Goal: Information Seeking & Learning: Learn about a topic

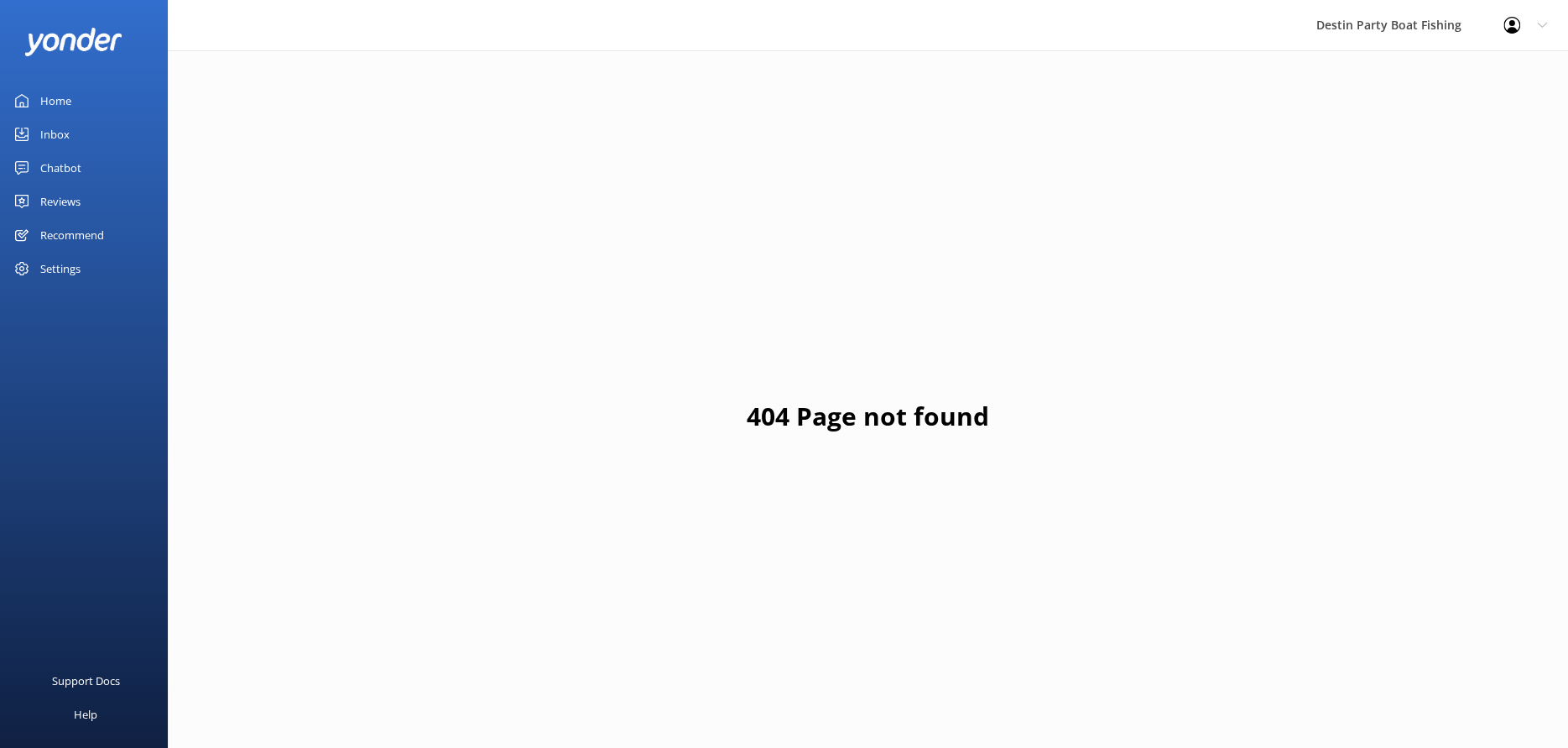
drag, startPoint x: 60, startPoint y: 104, endPoint x: 81, endPoint y: 100, distance: 21.4
click at [60, 104] on div "Home" at bounding box center [55, 100] width 31 height 33
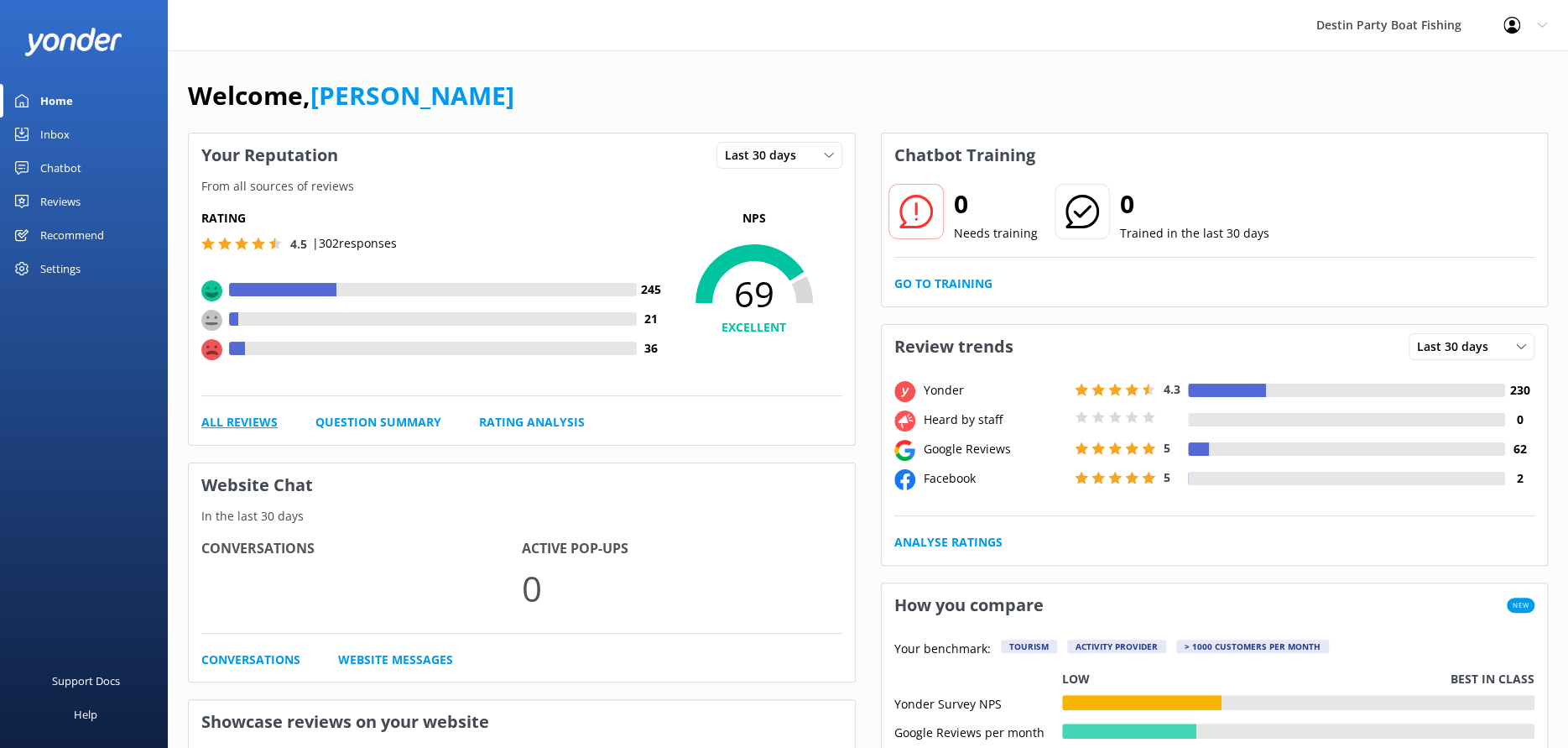
click at [245, 421] on link "All Reviews" at bounding box center [240, 422] width 76 height 19
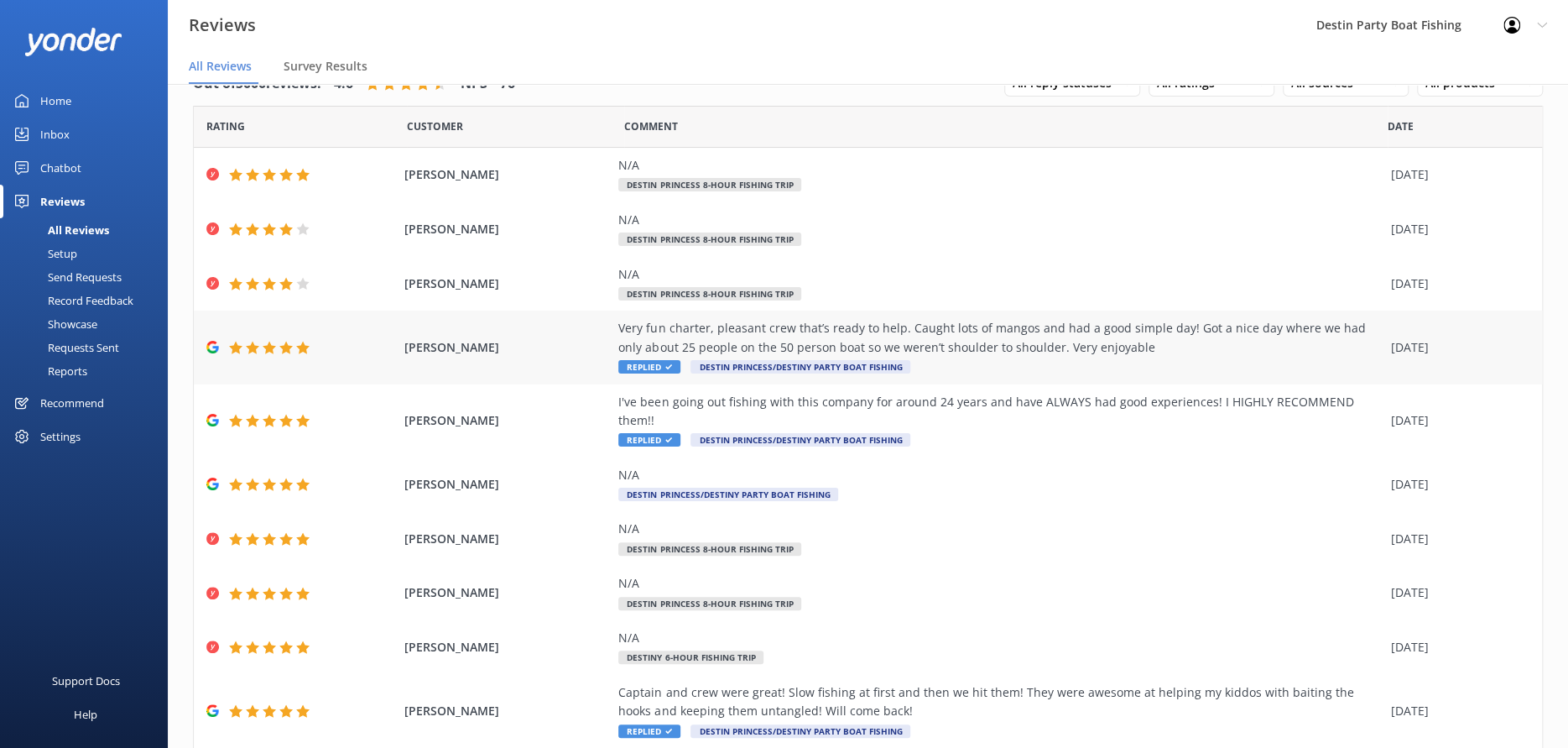
scroll to position [74, 0]
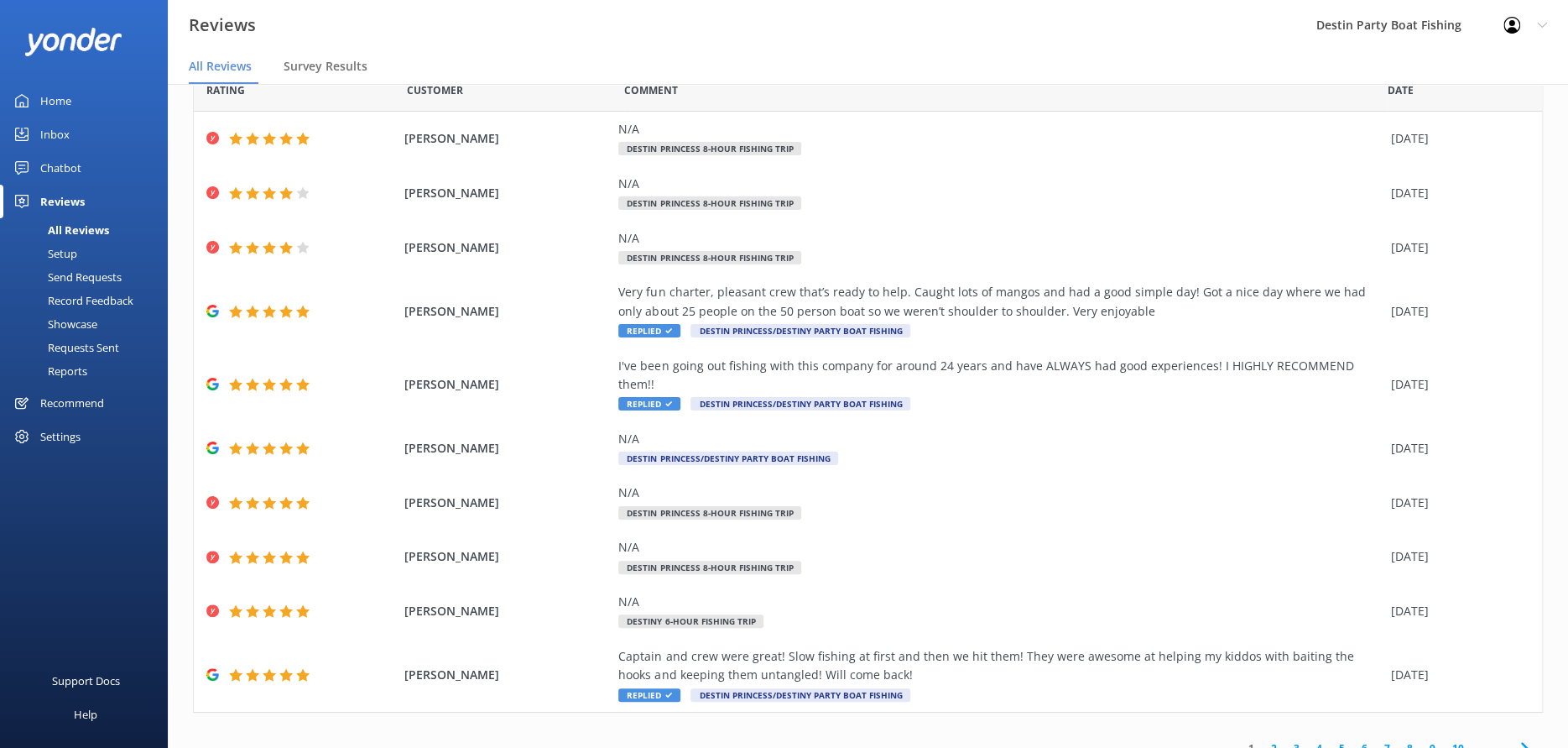
click at [1263, 741] on link "2" at bounding box center [1274, 748] width 22 height 16
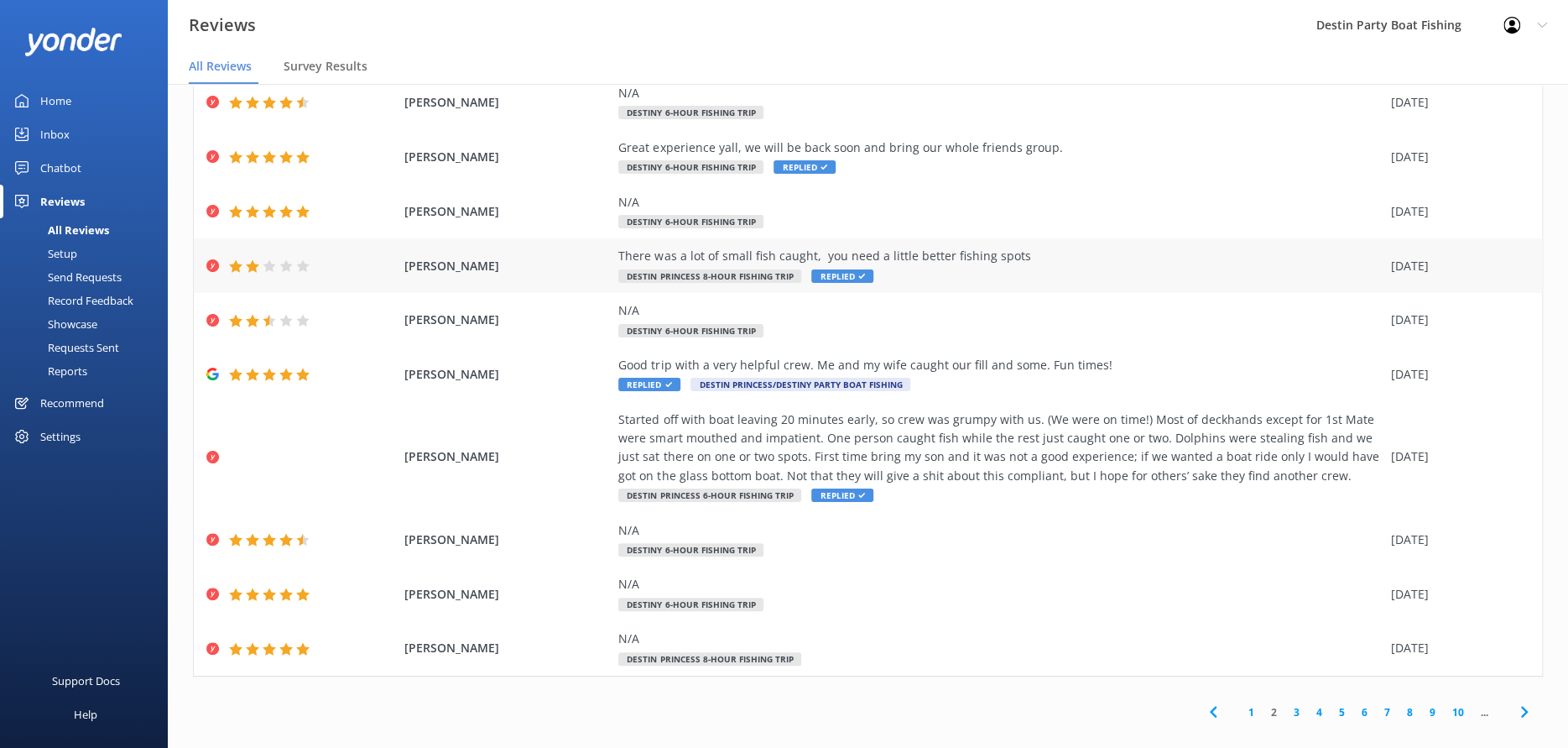
scroll to position [33, 0]
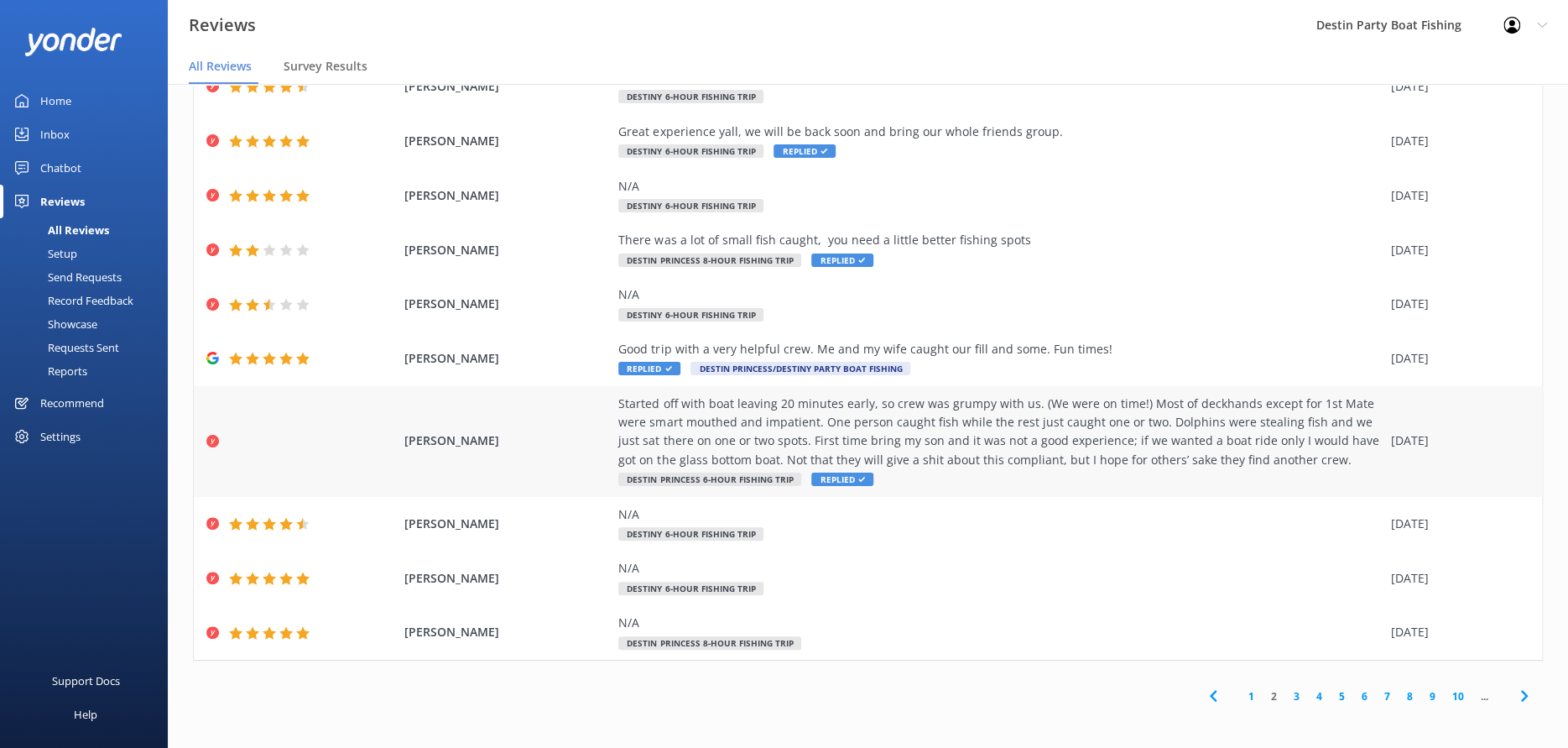
click at [759, 430] on div "Started off with boat leaving 20 minutes early, so crew was grumpy with us. (We…" at bounding box center [1000, 432] width 764 height 75
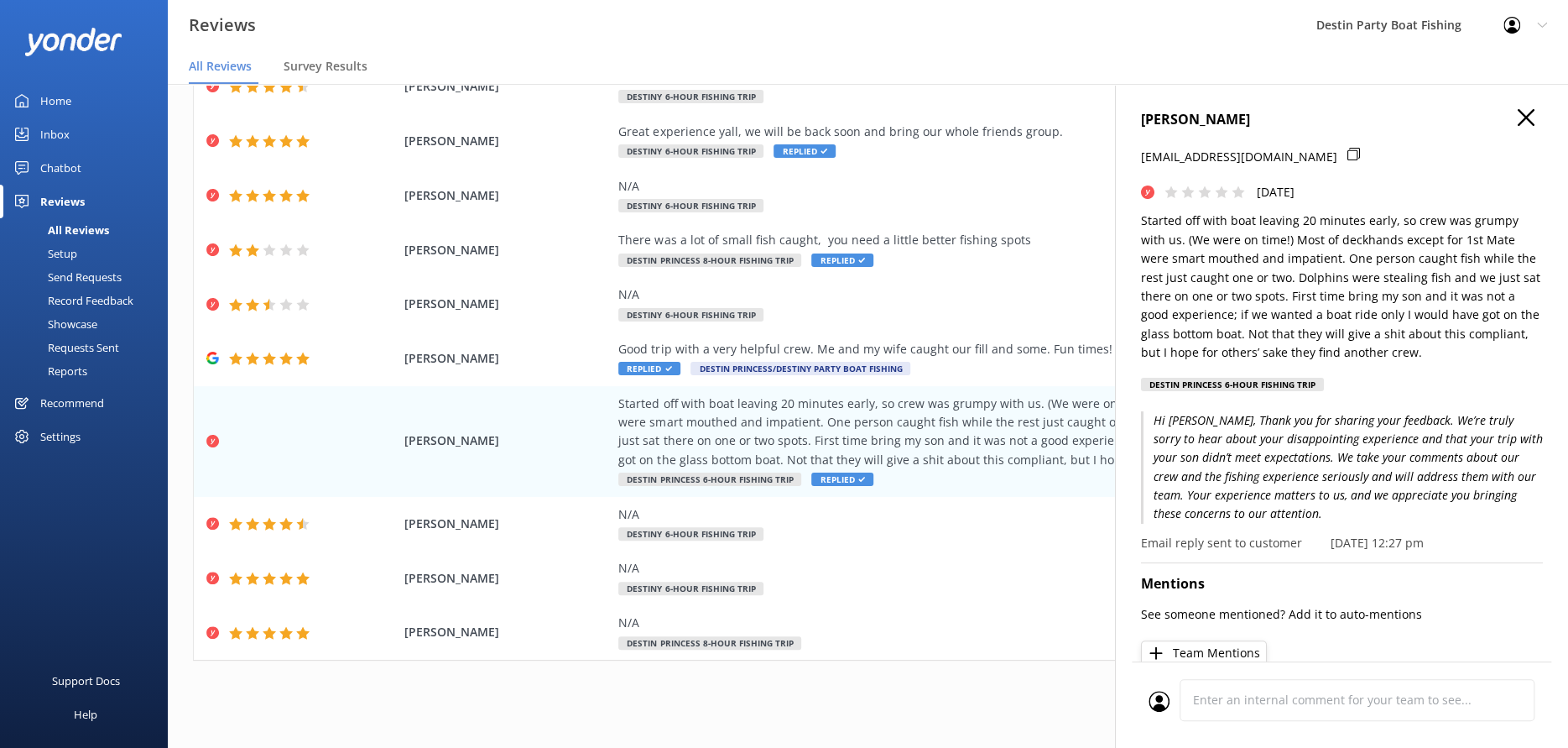
click at [1518, 116] on icon at bounding box center [1526, 117] width 17 height 17
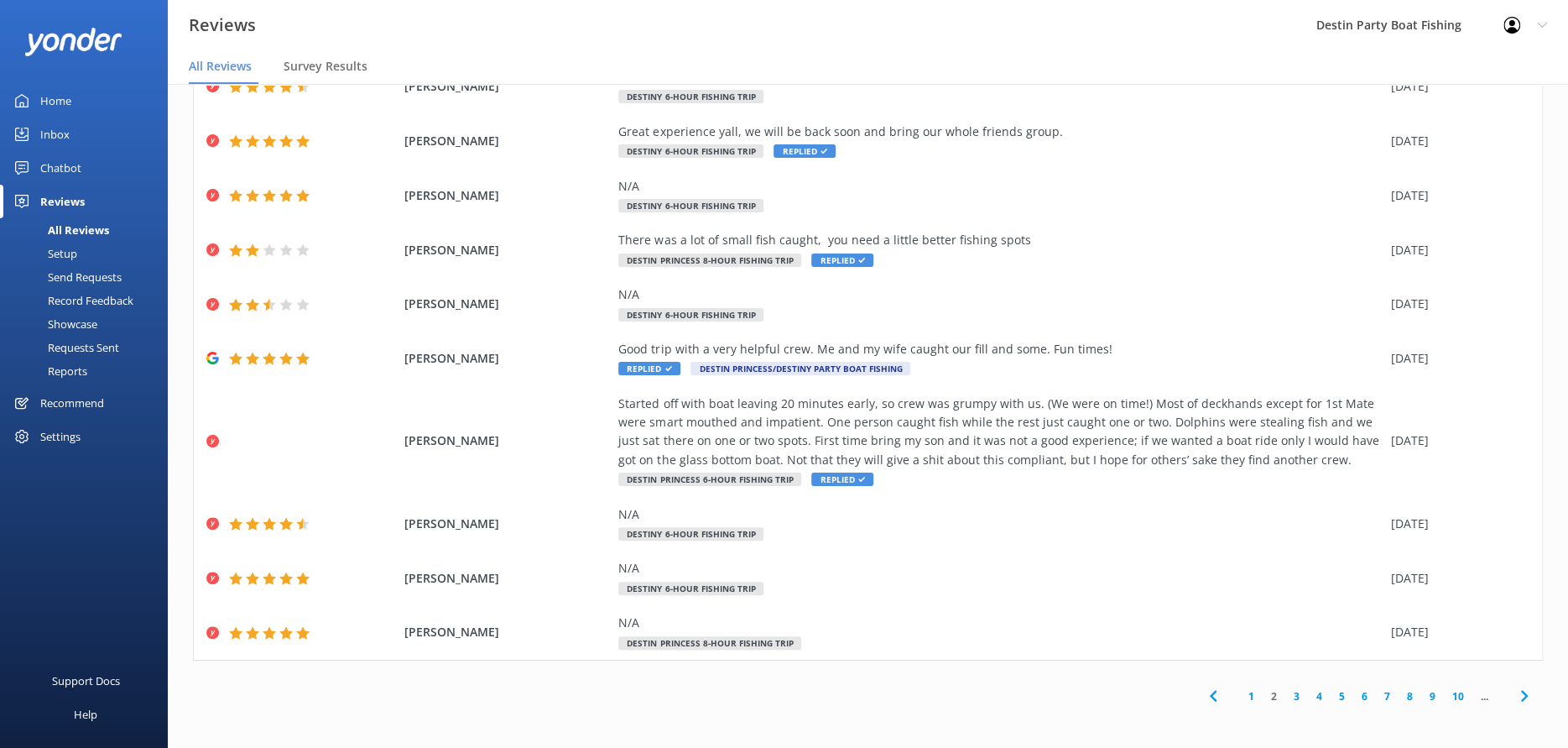
click at [1285, 692] on link "3" at bounding box center [1296, 696] width 22 height 16
